Goal: Communication & Community: Share content

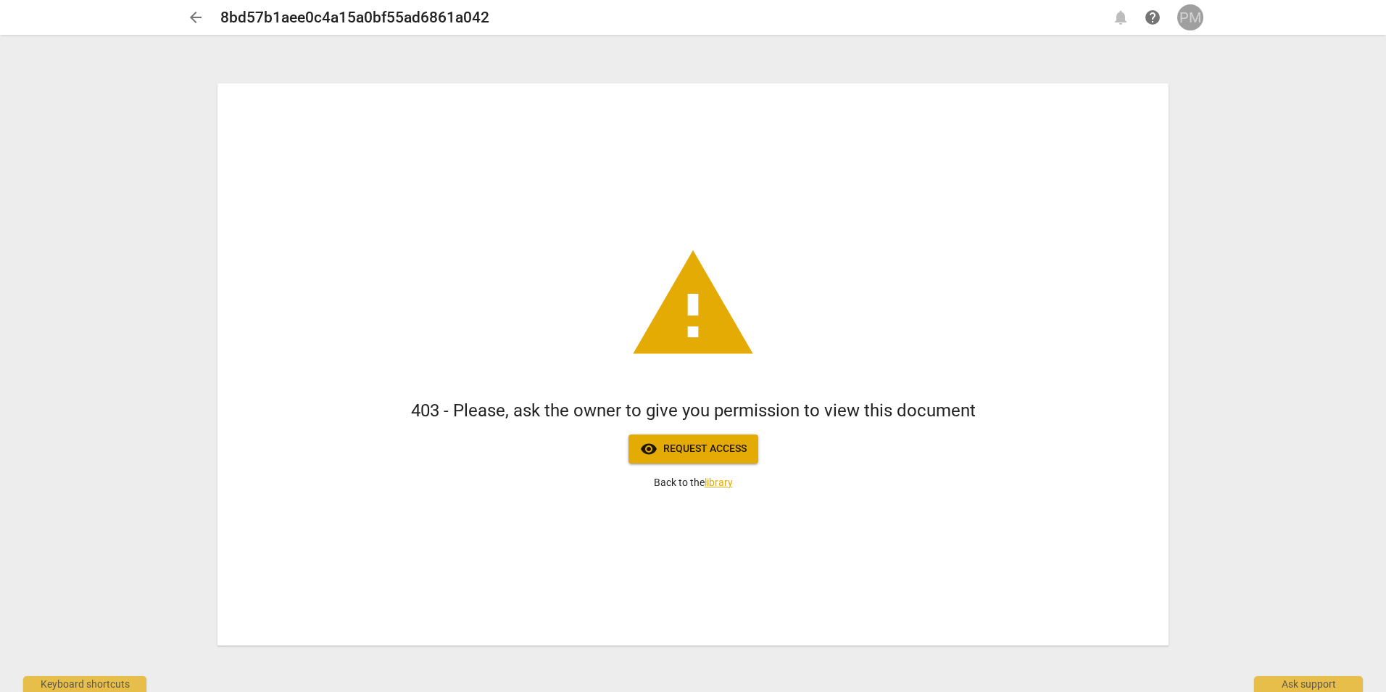
click at [1196, 24] on div "PM" at bounding box center [1191, 17] width 26 height 26
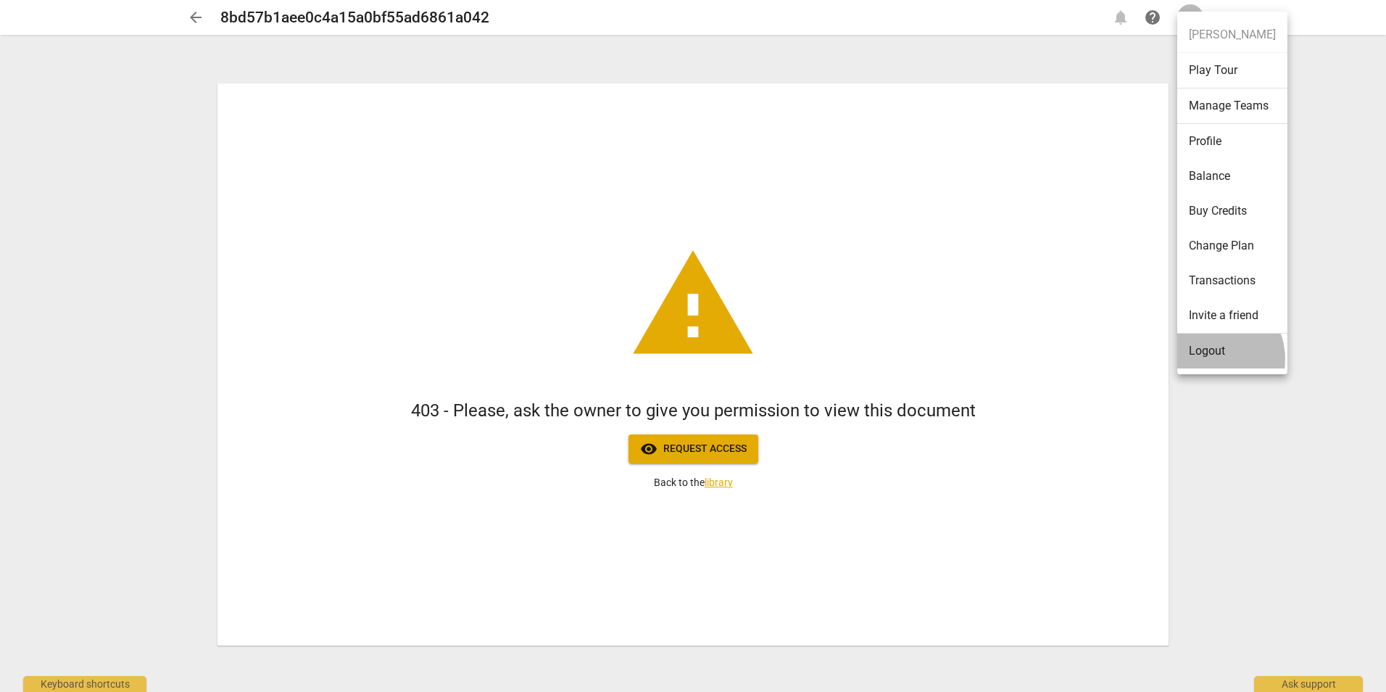
click at [1210, 359] on li "Logout" at bounding box center [1233, 351] width 110 height 35
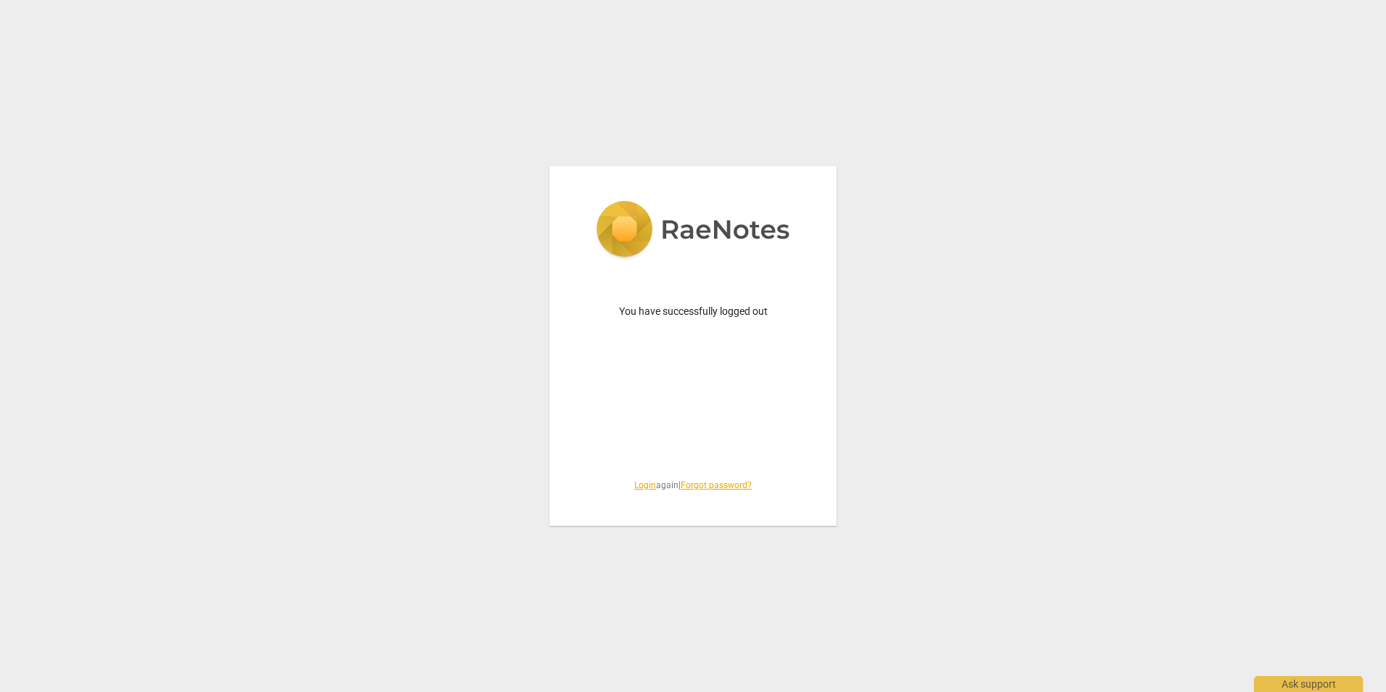
click at [635, 484] on link "Login" at bounding box center [645, 485] width 22 height 10
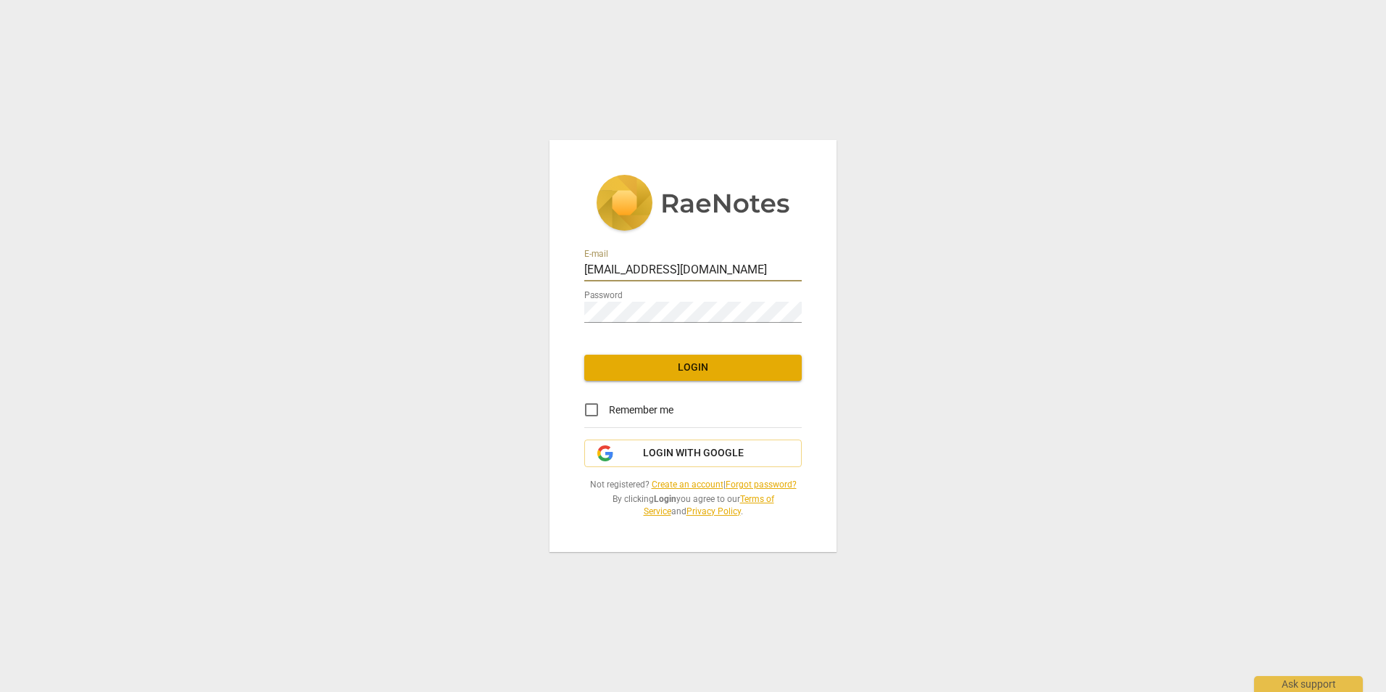
click at [802, 260] on div at bounding box center [802, 260] width 0 height 0
type input "[PERSON_NAME][EMAIL_ADDRESS][DOMAIN_NAME]"
click at [695, 372] on span "Login" at bounding box center [693, 367] width 194 height 15
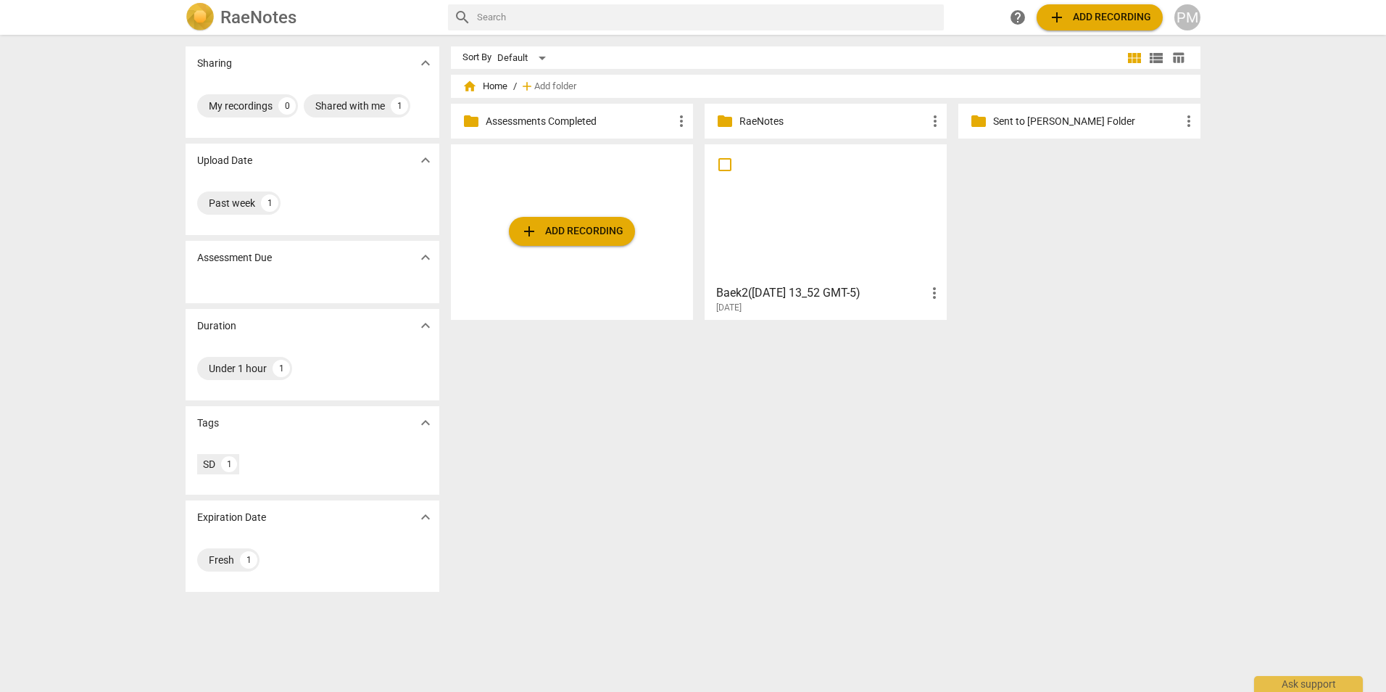
click at [858, 206] on div at bounding box center [826, 213] width 232 height 128
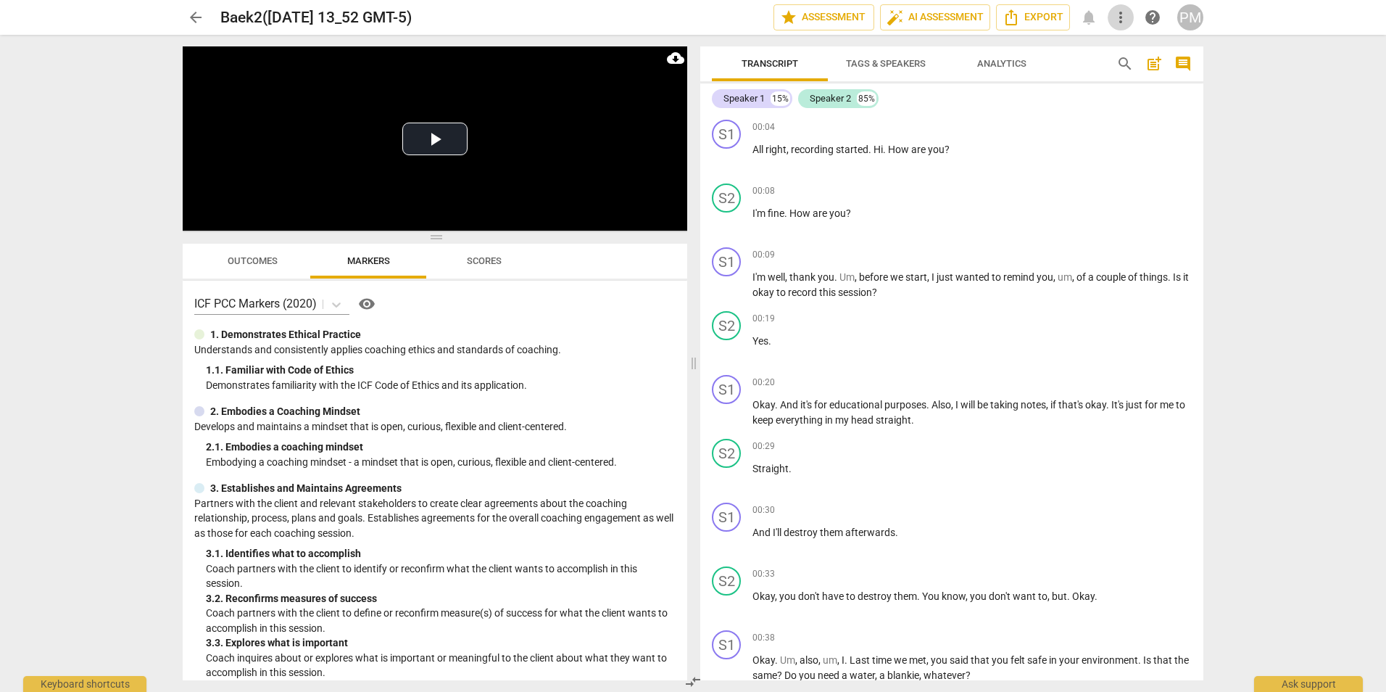
click at [1122, 18] on span "more_vert" at bounding box center [1120, 17] width 17 height 17
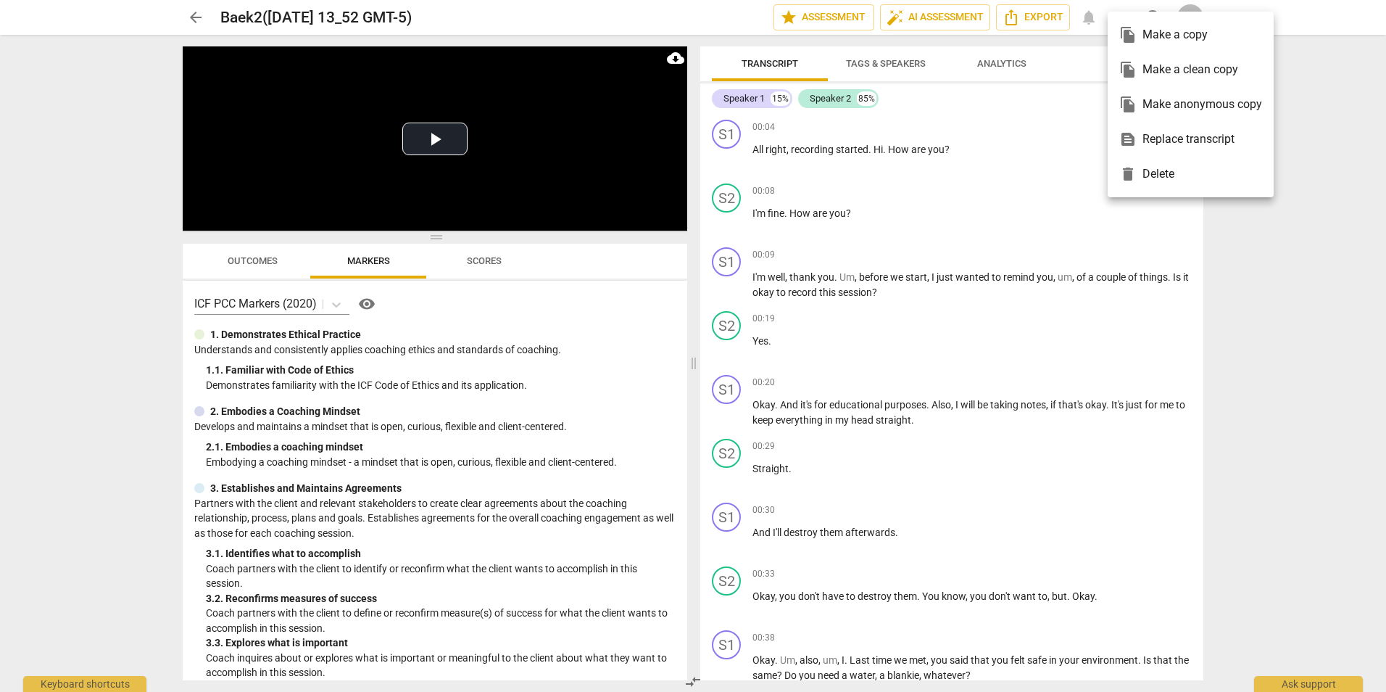
click at [1072, 134] on div at bounding box center [693, 346] width 1386 height 692
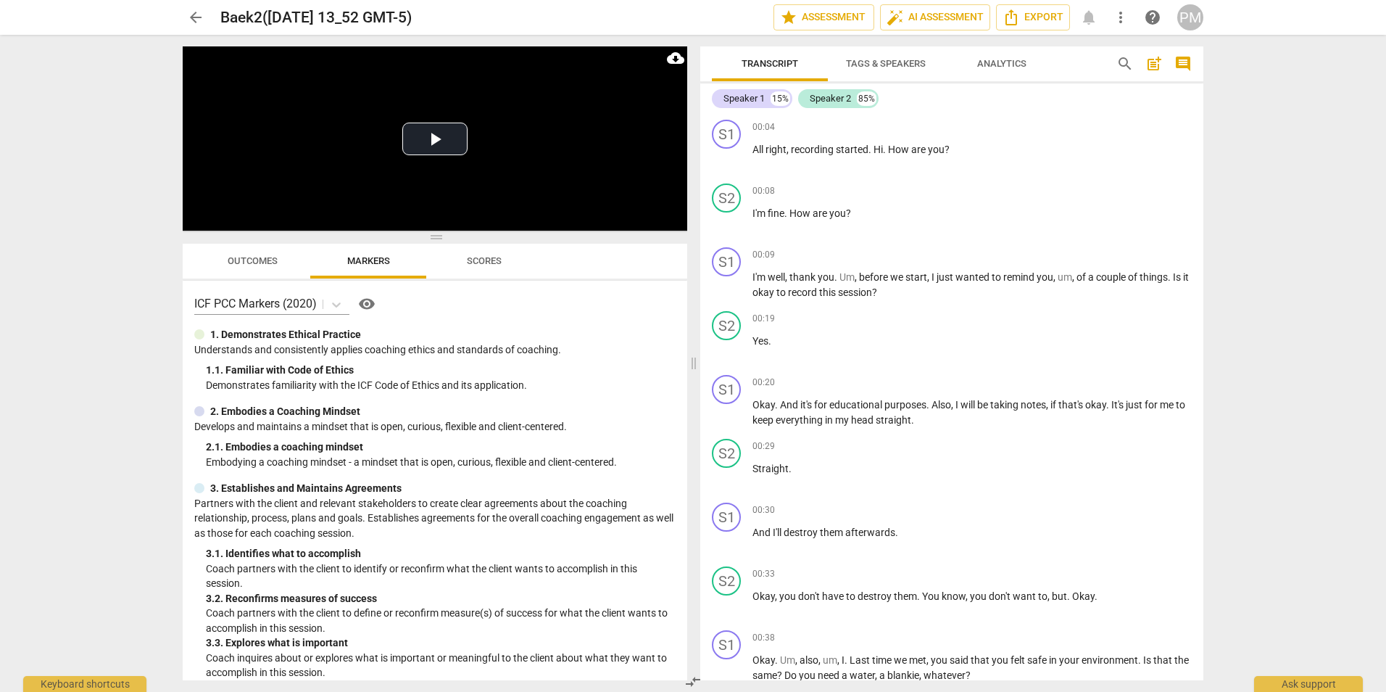
click at [1121, 16] on span "more_vert" at bounding box center [1120, 17] width 17 height 17
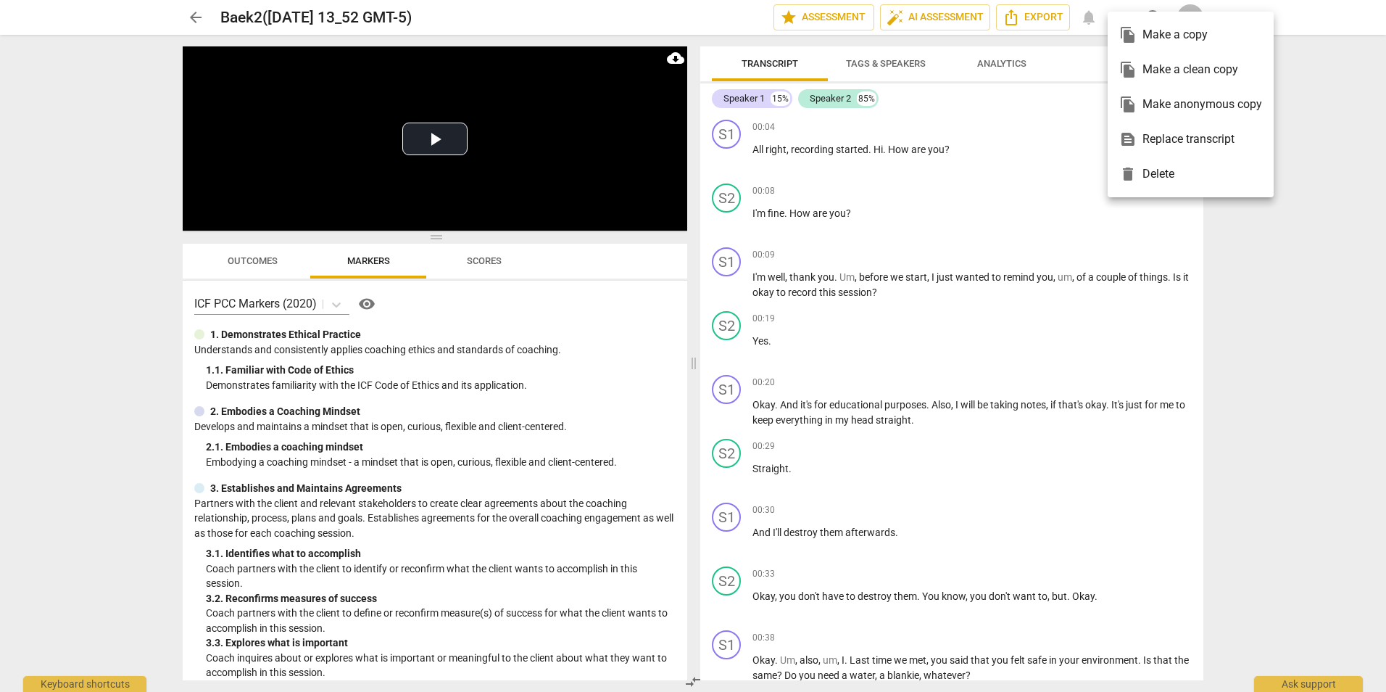
click at [1167, 43] on div "file_copy Make a copy" at bounding box center [1191, 34] width 143 height 35
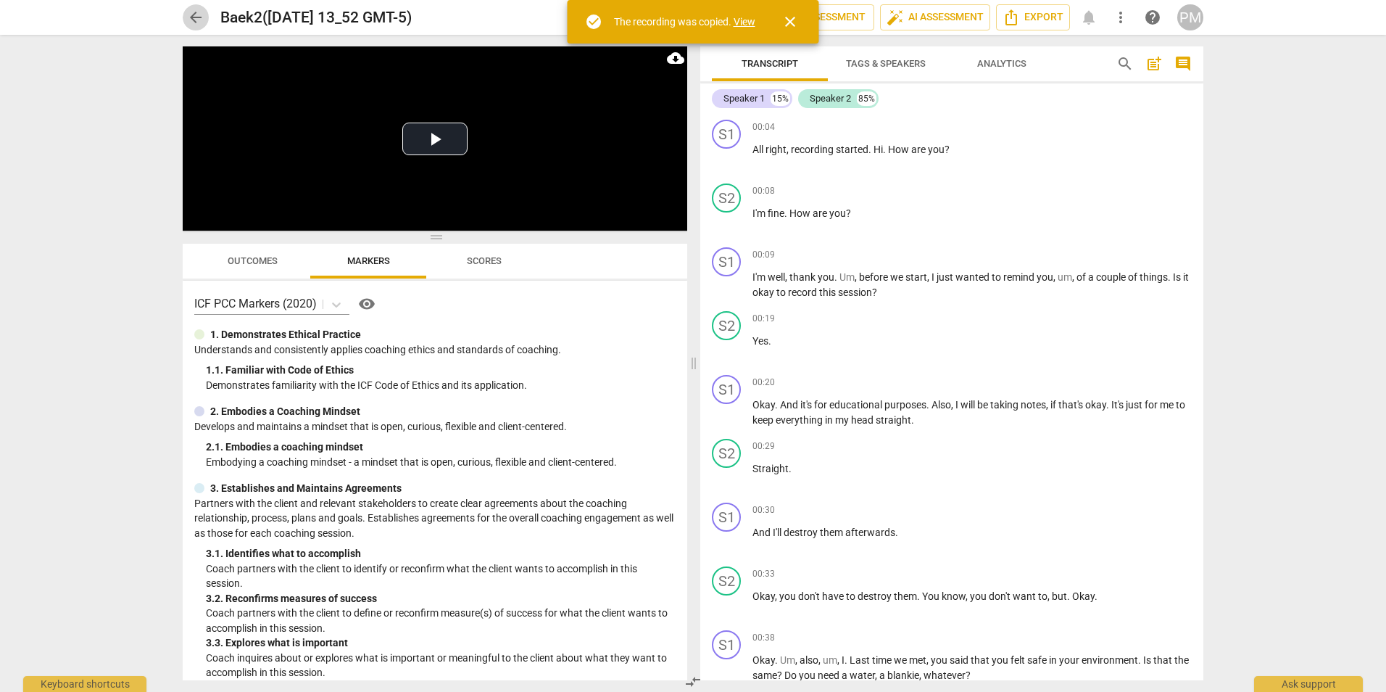
click at [197, 18] on span "arrow_back" at bounding box center [195, 17] width 17 height 17
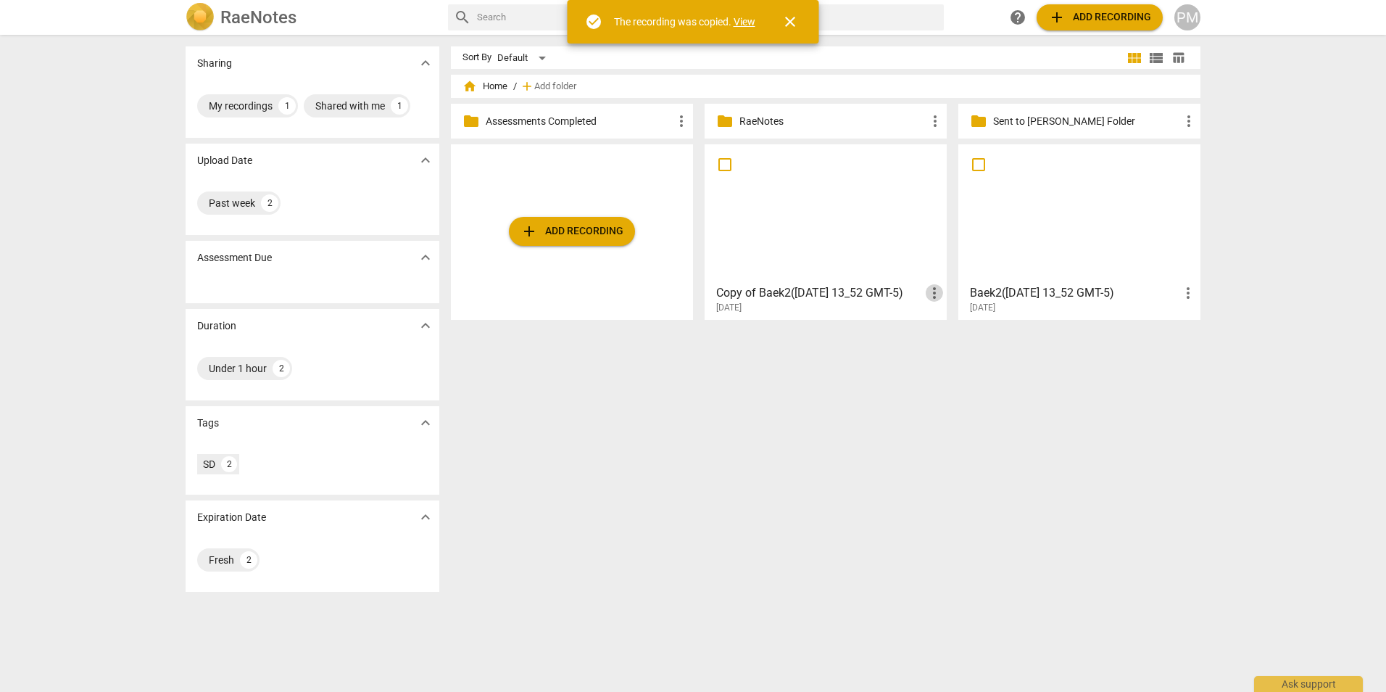
click at [927, 290] on span "more_vert" at bounding box center [934, 292] width 17 height 17
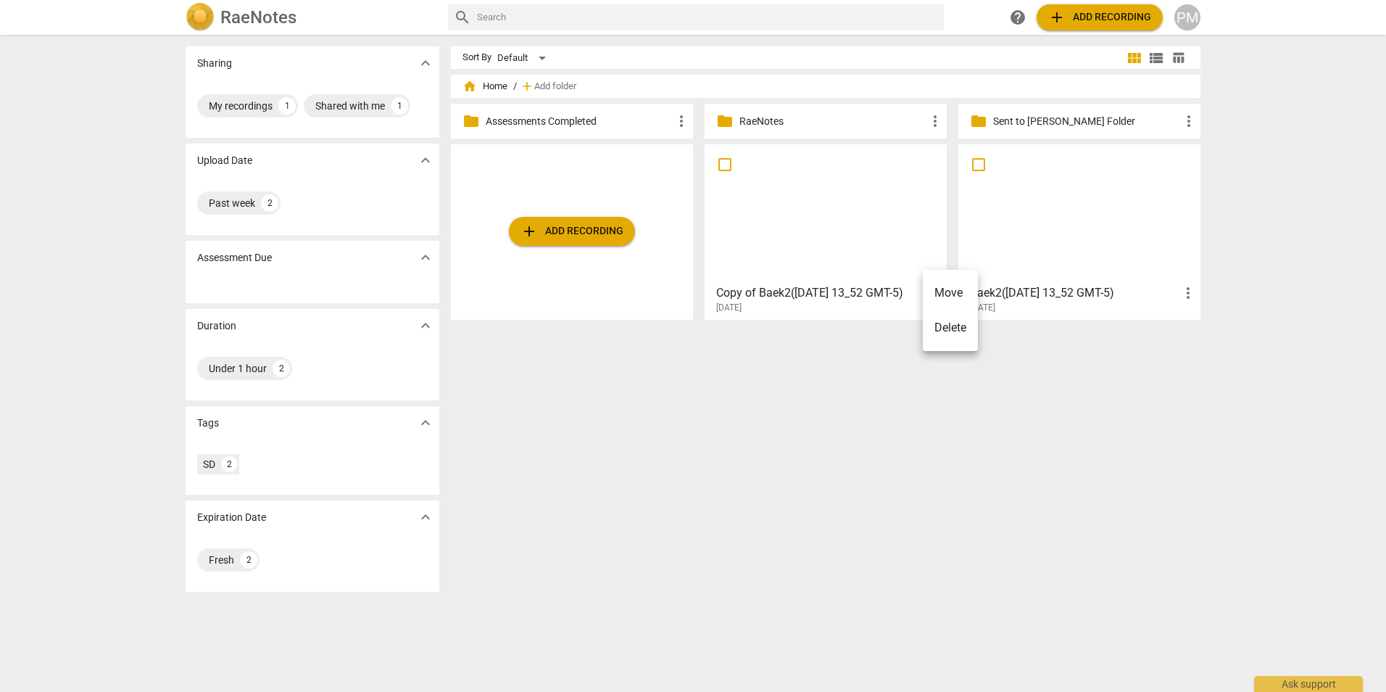
click at [856, 280] on div at bounding box center [693, 346] width 1386 height 692
click at [819, 221] on div at bounding box center [826, 213] width 232 height 128
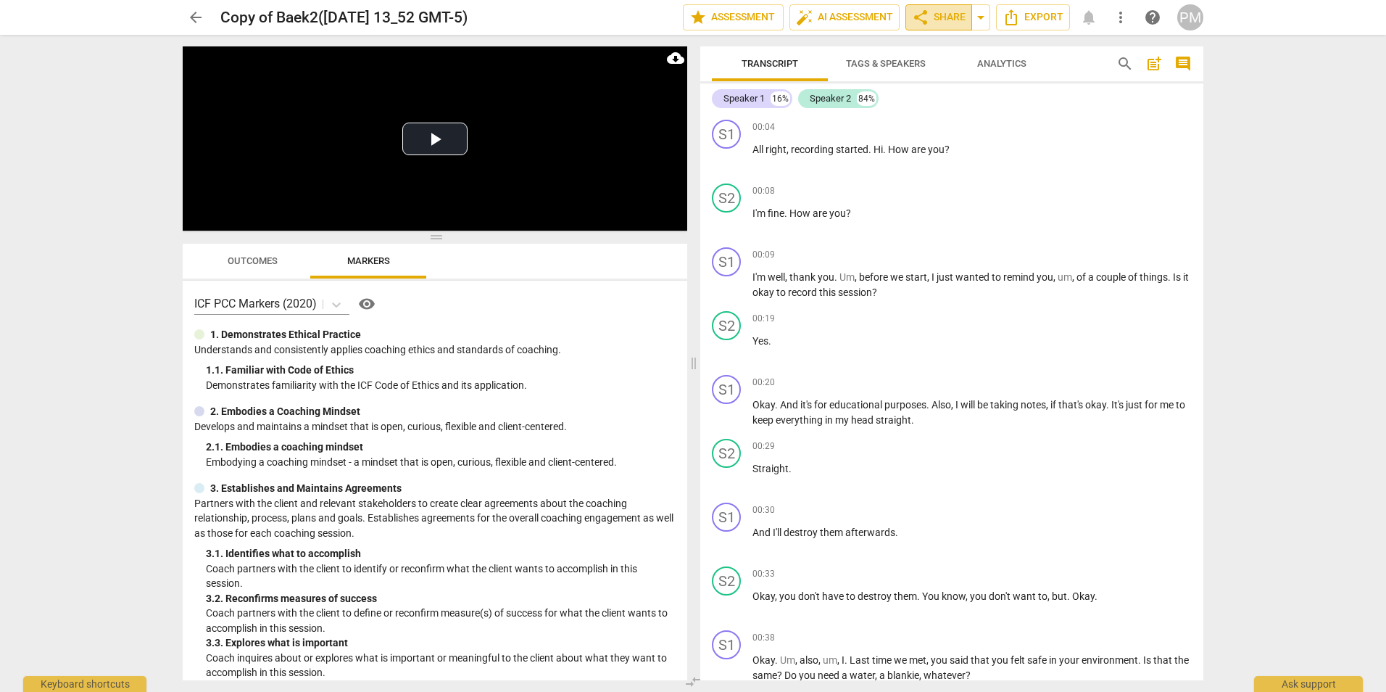
click at [934, 19] on span "share Share" at bounding box center [939, 17] width 54 height 17
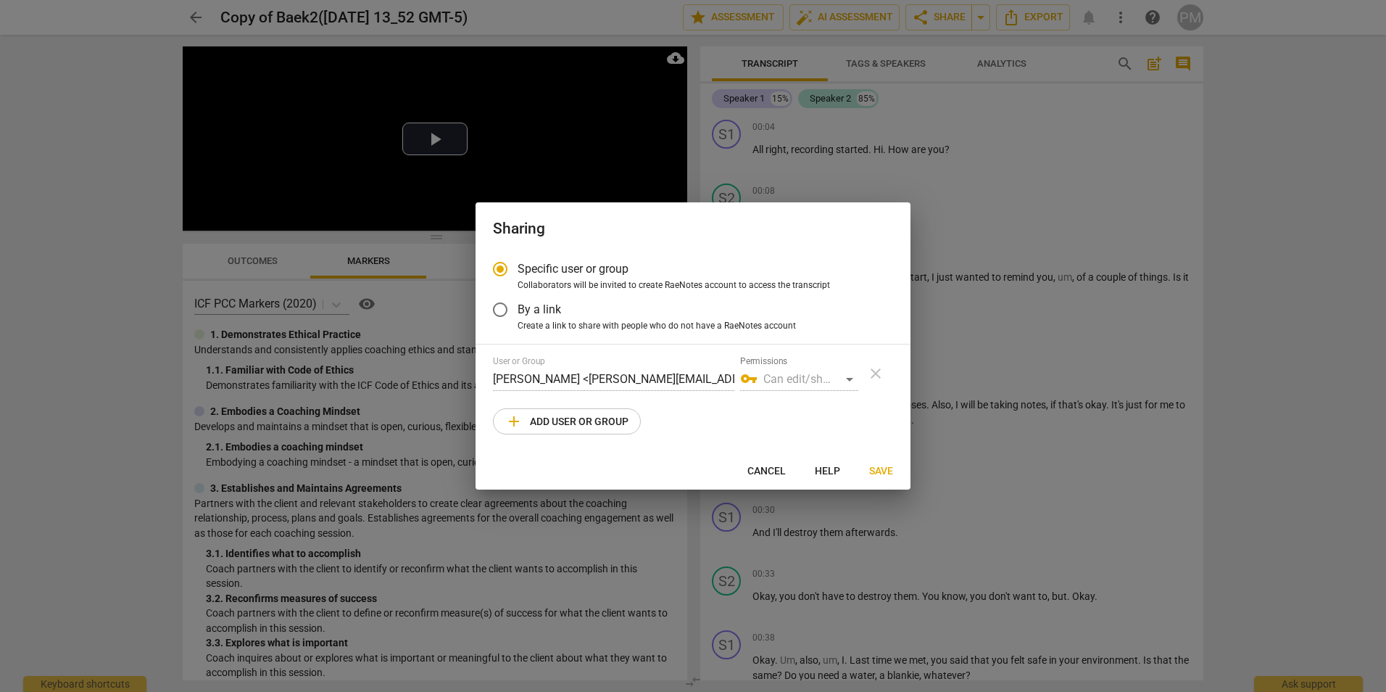
radio input "false"
type input "[EMAIL_ADDRESS][DOMAIN_NAME]"
click at [567, 418] on span "add Add user or group" at bounding box center [566, 421] width 123 height 17
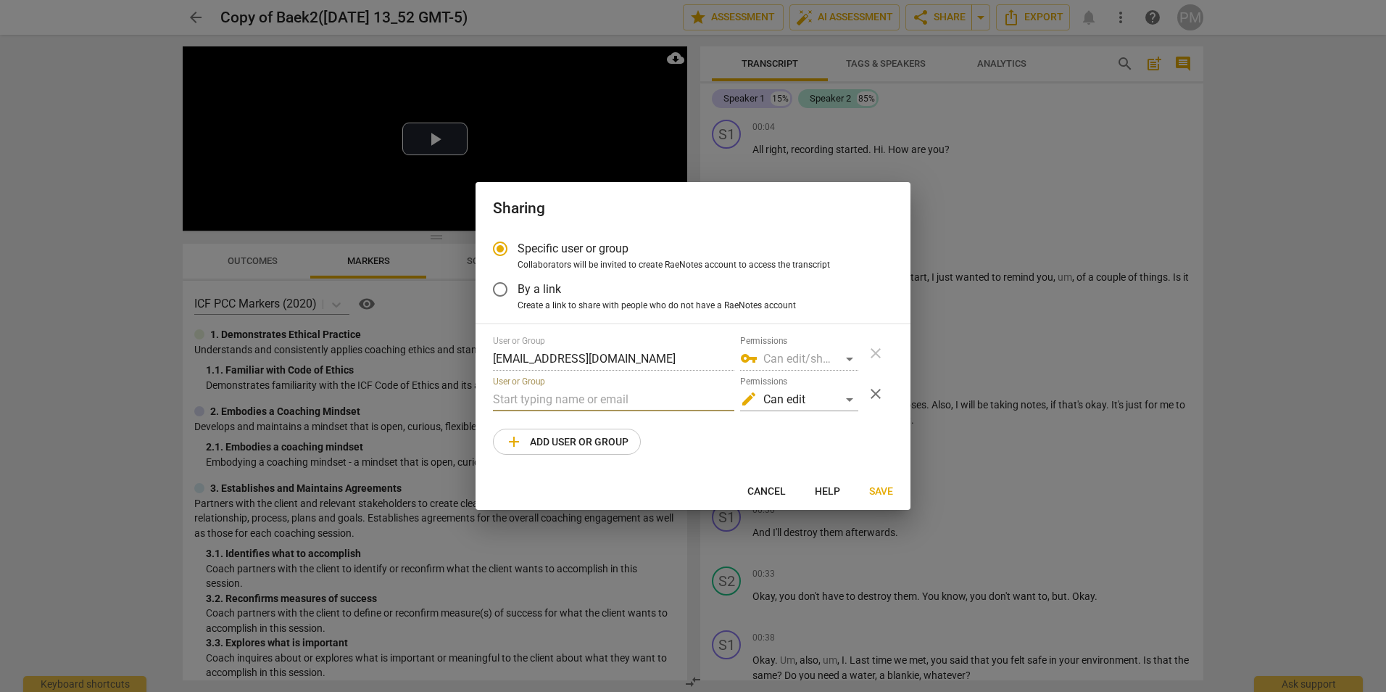
click at [562, 399] on input "text" at bounding box center [613, 399] width 241 height 23
click at [485, 489] on div "Cancel Help Save" at bounding box center [693, 491] width 429 height 26
click at [887, 493] on span "Save" at bounding box center [881, 491] width 24 height 15
radio input "false"
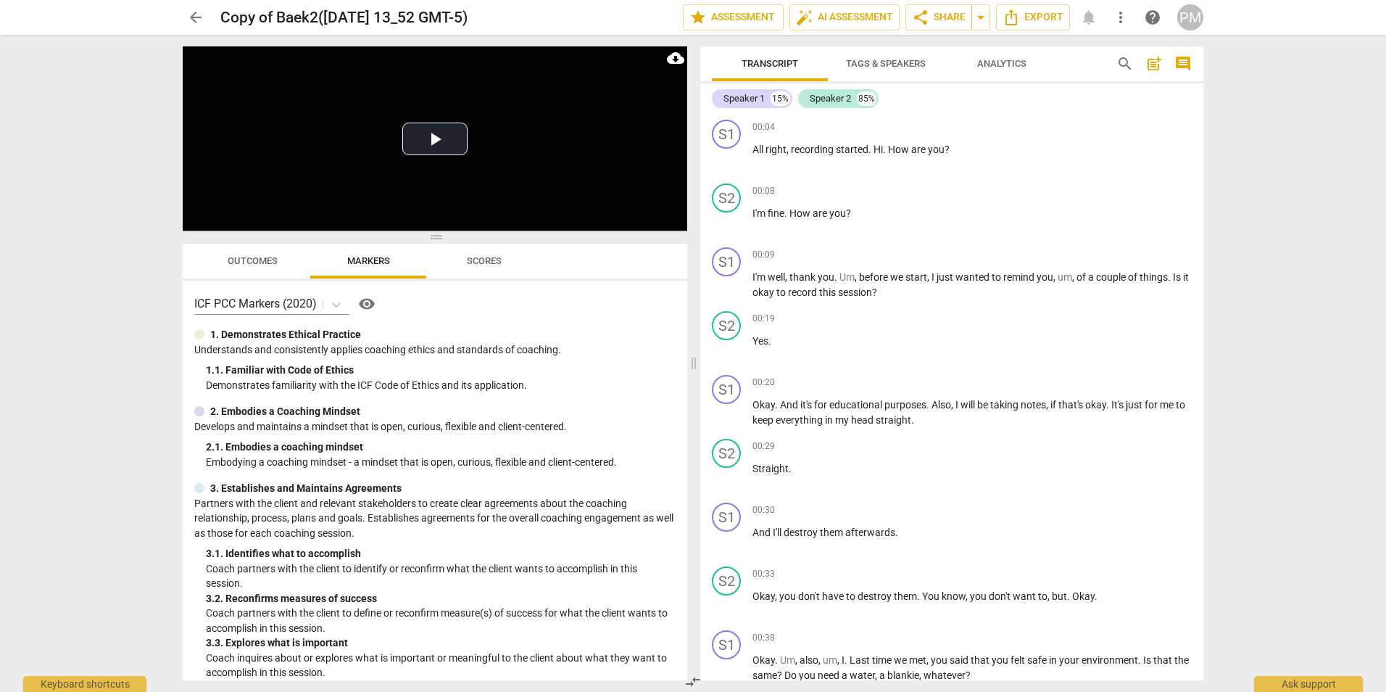
click at [194, 12] on span "arrow_back" at bounding box center [195, 17] width 17 height 17
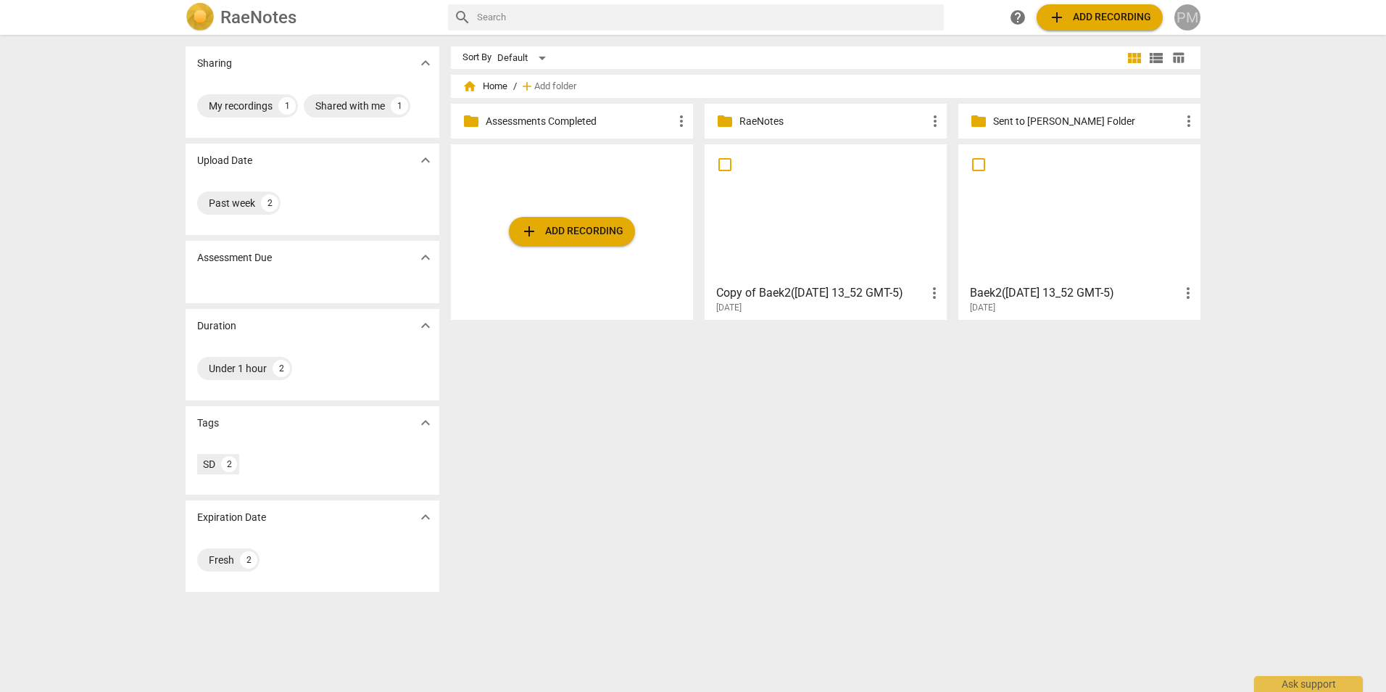
click at [1187, 22] on div "PM" at bounding box center [1188, 17] width 26 height 26
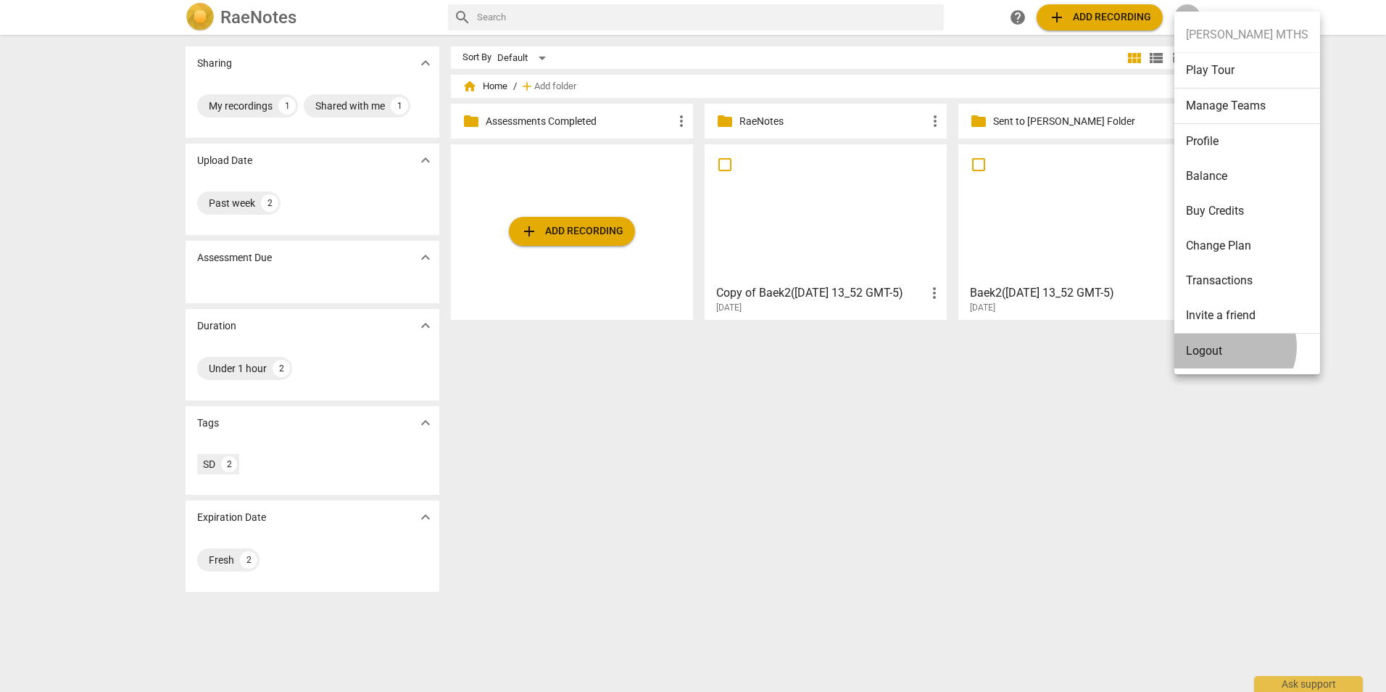
click at [1233, 347] on li "Logout" at bounding box center [1248, 351] width 146 height 35
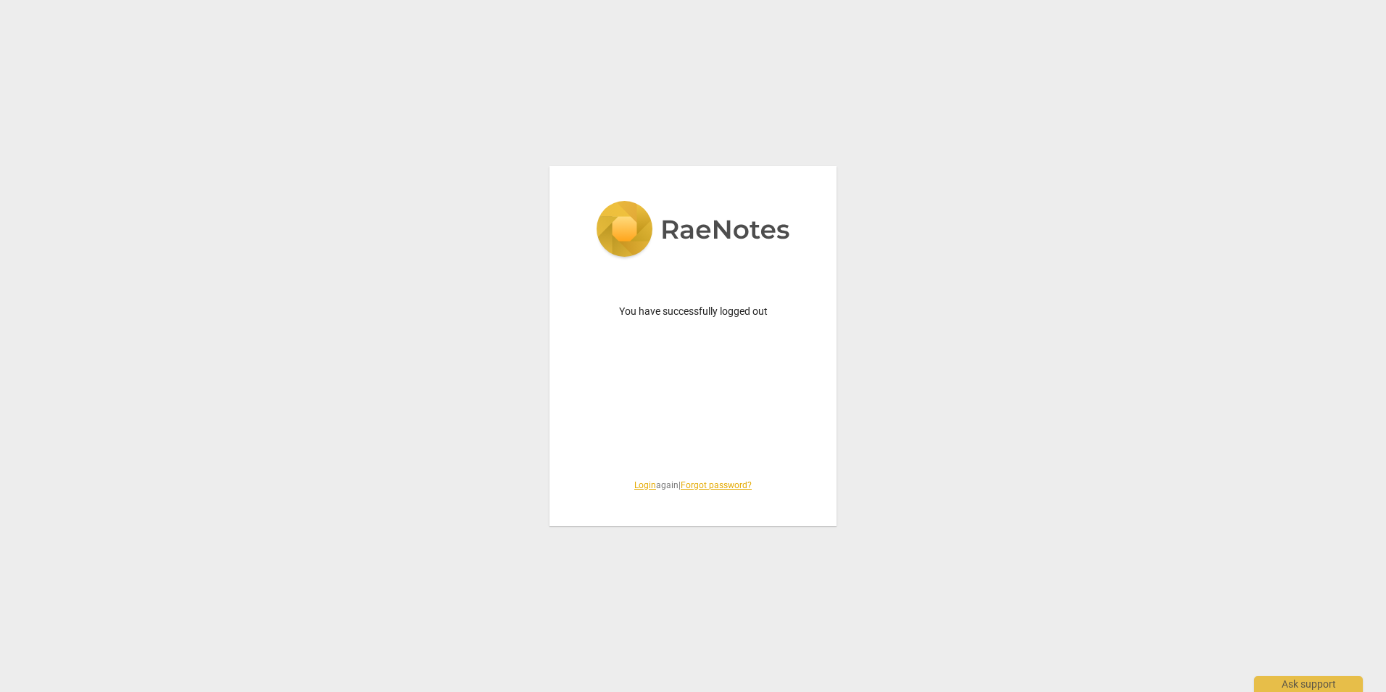
click at [634, 484] on link "Login" at bounding box center [645, 485] width 22 height 10
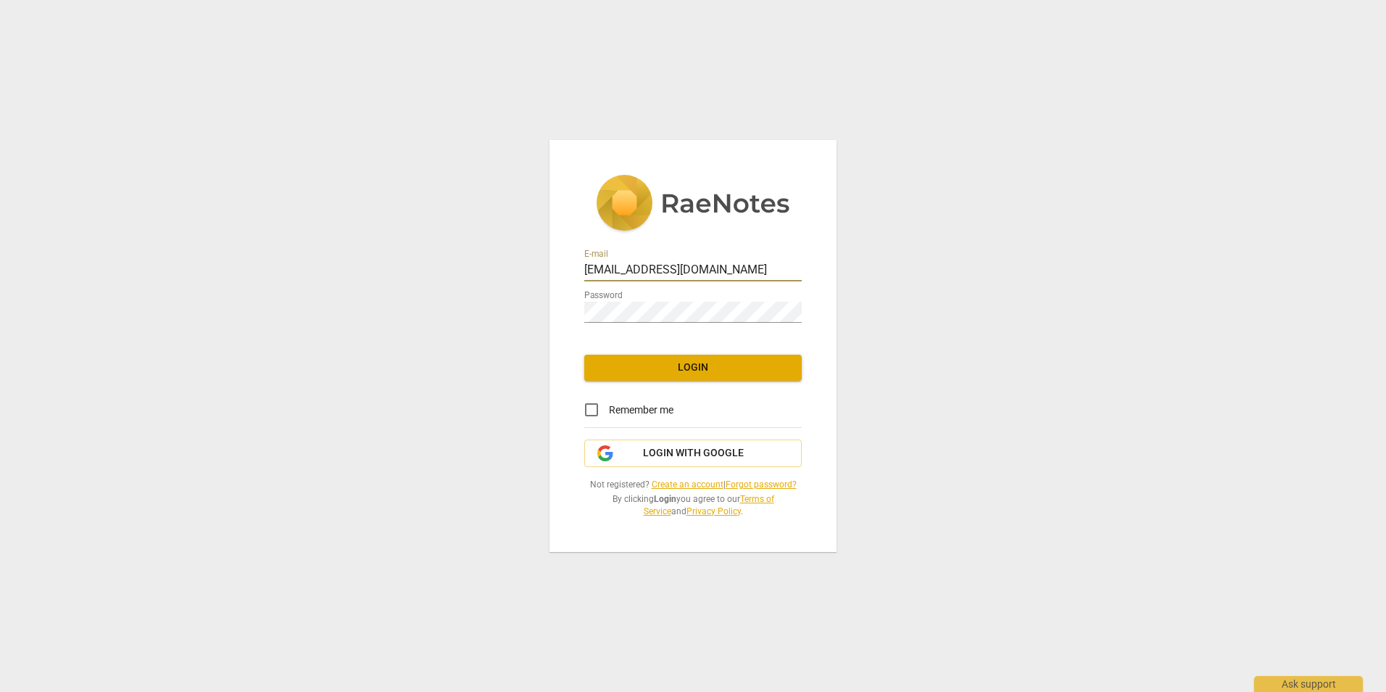
click at [714, 367] on span "Login" at bounding box center [693, 367] width 194 height 15
